Goal: Use online tool/utility: Use online tool/utility

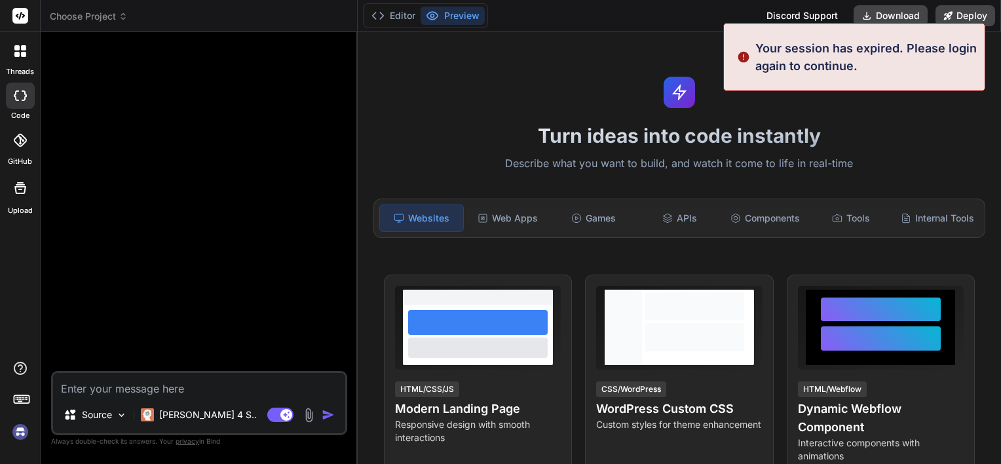
scroll to position [12, 0]
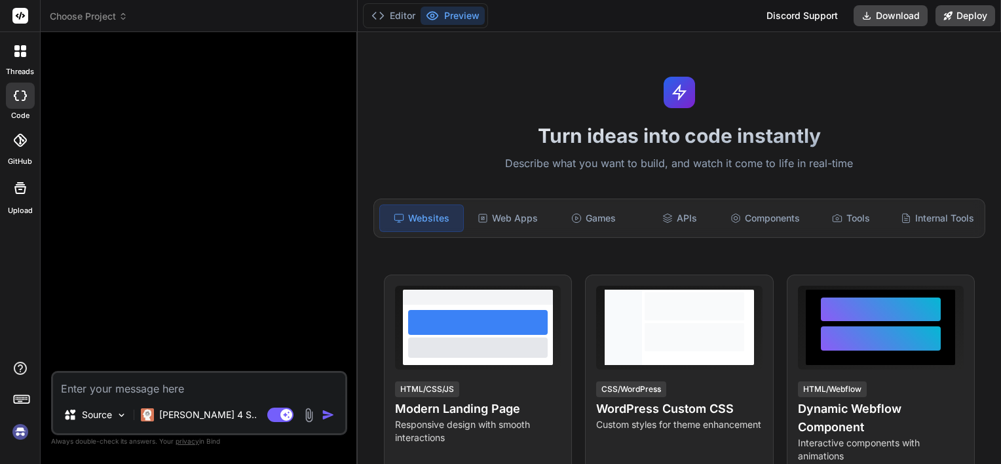
click at [123, 20] on icon at bounding box center [123, 16] width 9 height 9
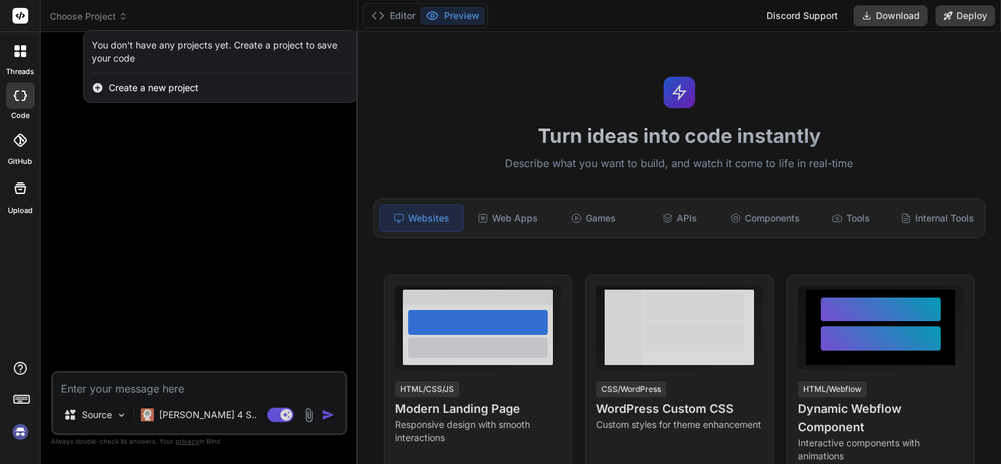
click at [122, 20] on div at bounding box center [500, 232] width 1001 height 464
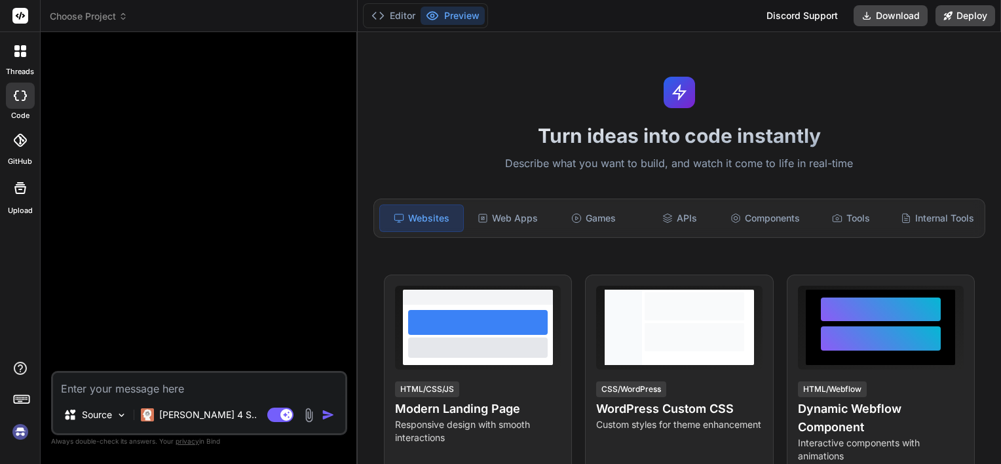
click at [18, 432] on img at bounding box center [20, 432] width 22 height 22
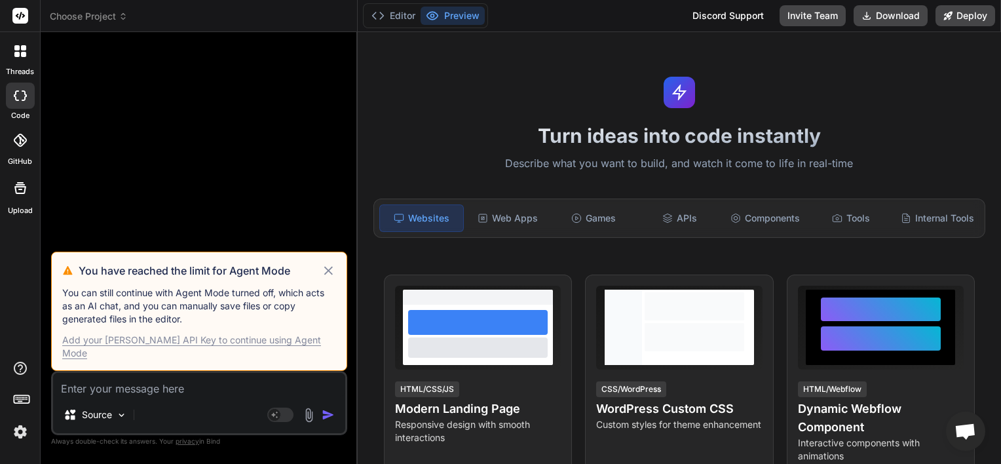
click at [328, 278] on icon at bounding box center [328, 271] width 15 height 16
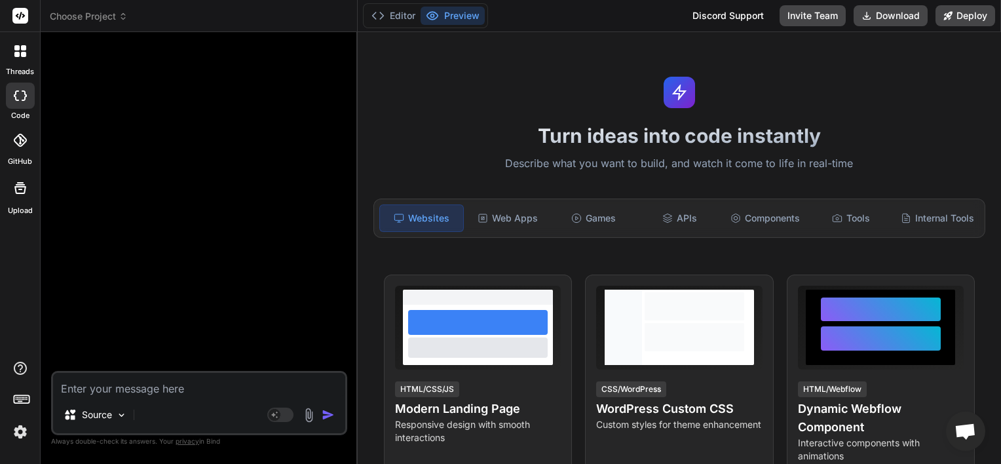
click at [124, 10] on span "Choose Project" at bounding box center [89, 16] width 78 height 13
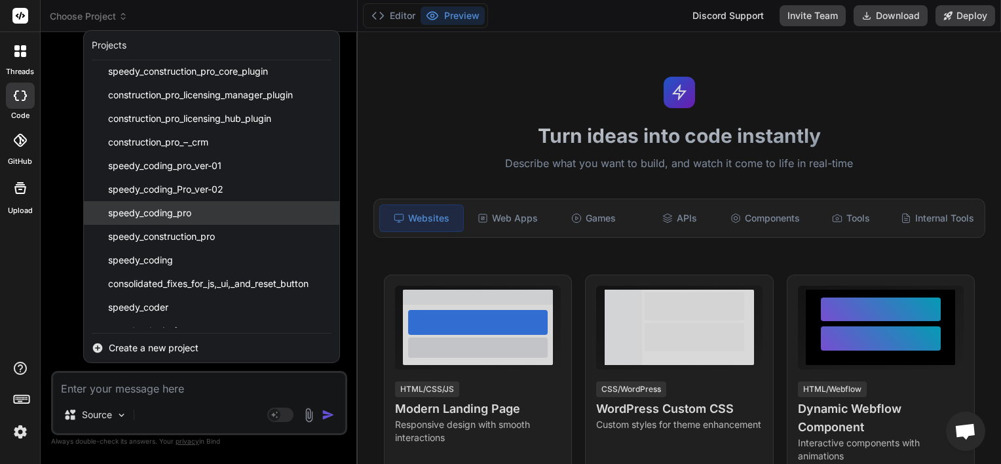
scroll to position [328, 0]
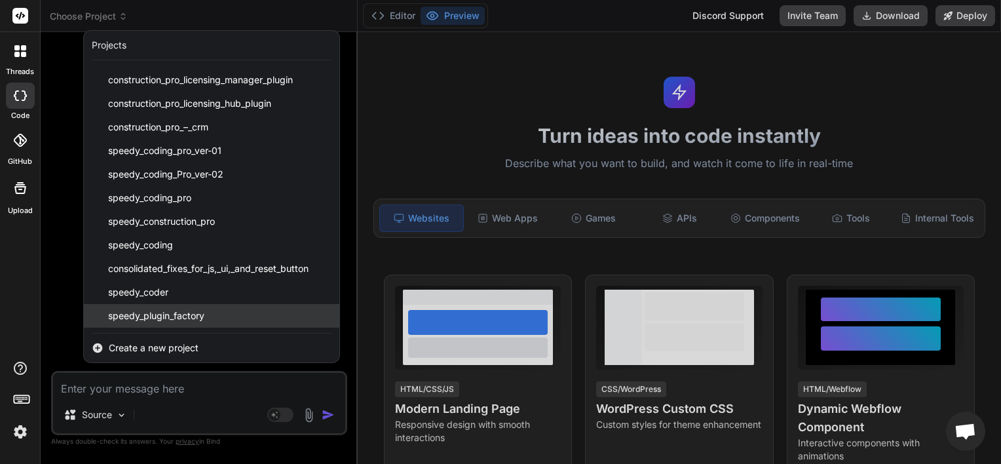
click at [170, 316] on span "speedy_plugin_factory" at bounding box center [156, 315] width 96 height 13
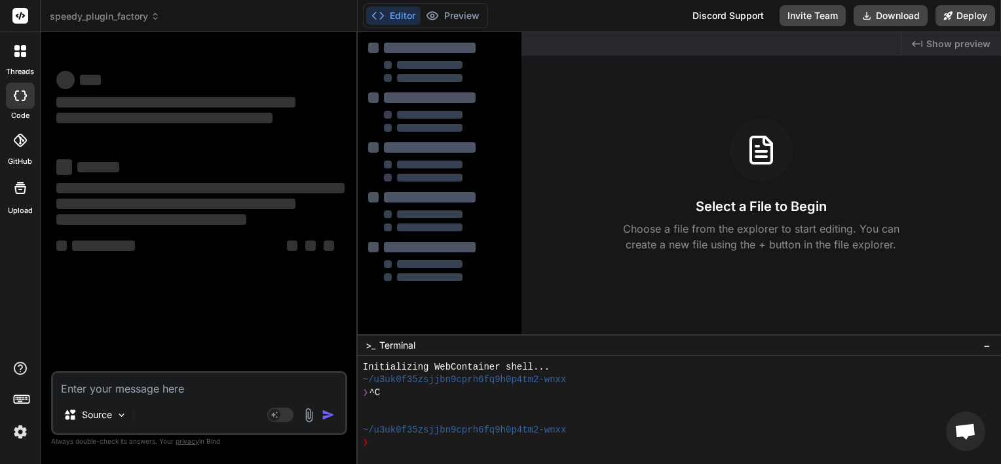
scroll to position [63, 0]
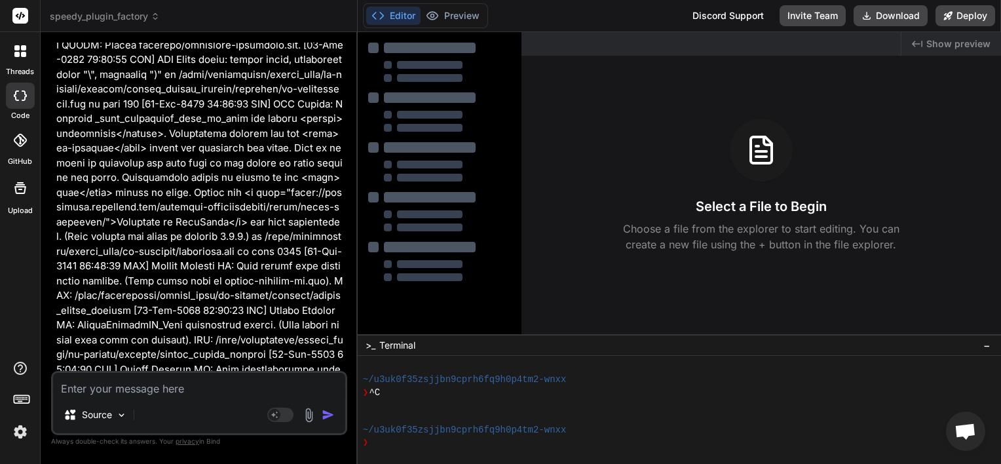
type textarea "x"
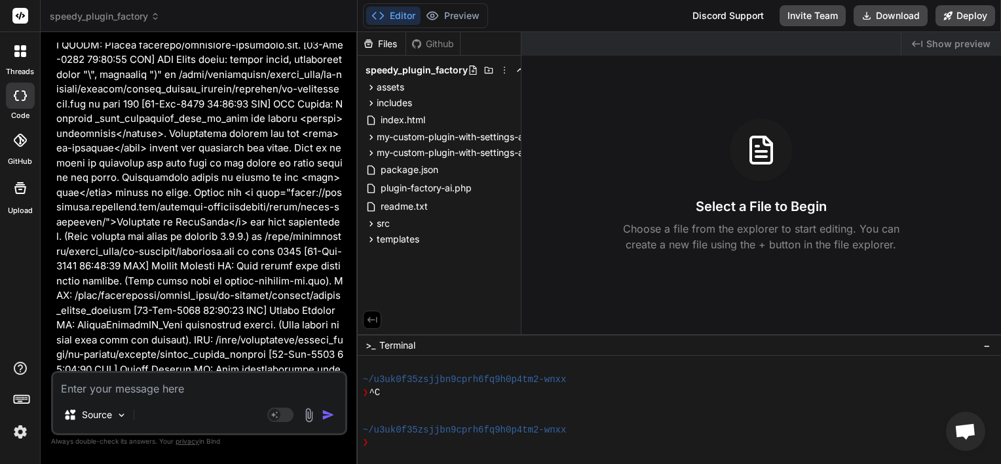
scroll to position [162044, 0]
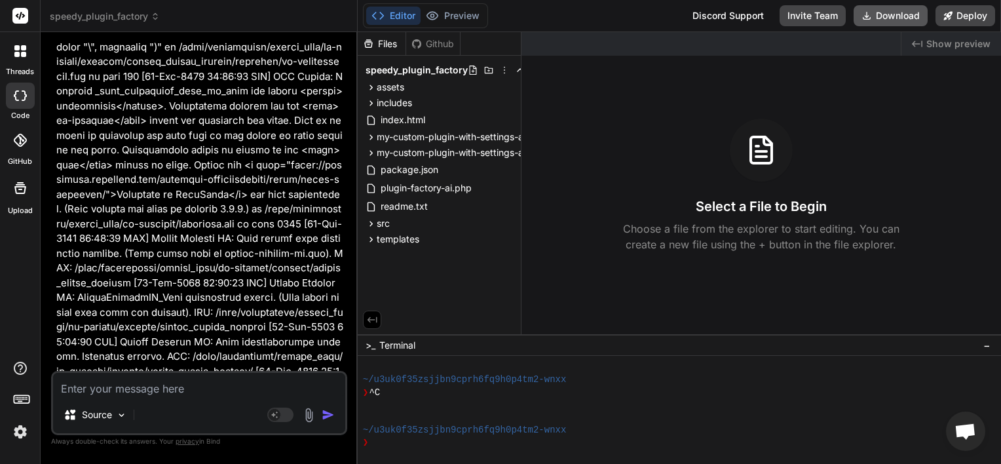
click at [884, 11] on button "Download" at bounding box center [891, 15] width 74 height 21
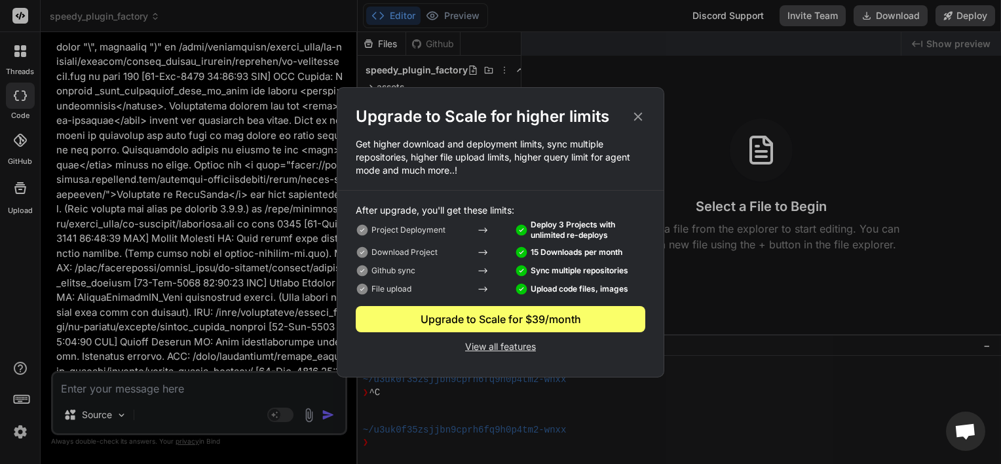
click at [636, 115] on icon at bounding box center [638, 116] width 9 height 9
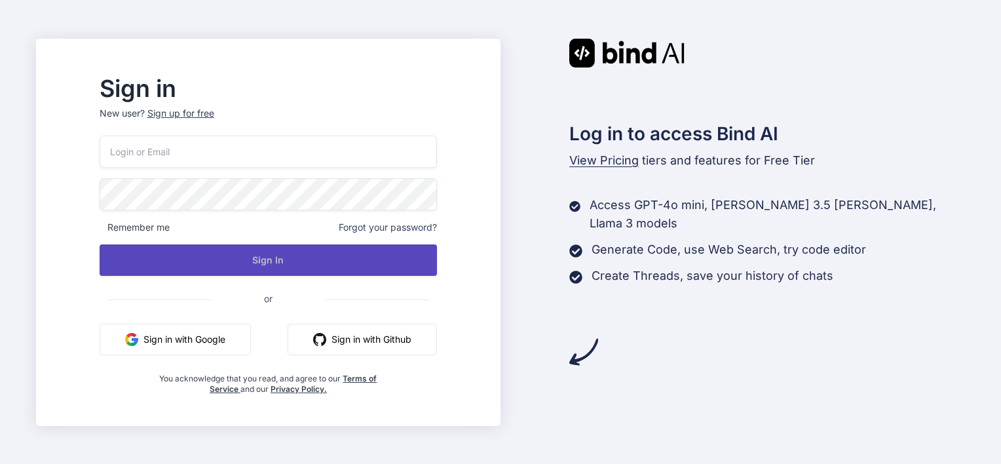
type input "[EMAIL_ADDRESS][DOMAIN_NAME]"
click at [294, 256] on button "Sign In" at bounding box center [268, 259] width 337 height 31
click at [292, 259] on button "Sign In" at bounding box center [268, 259] width 337 height 31
